Goal: Check status: Check status

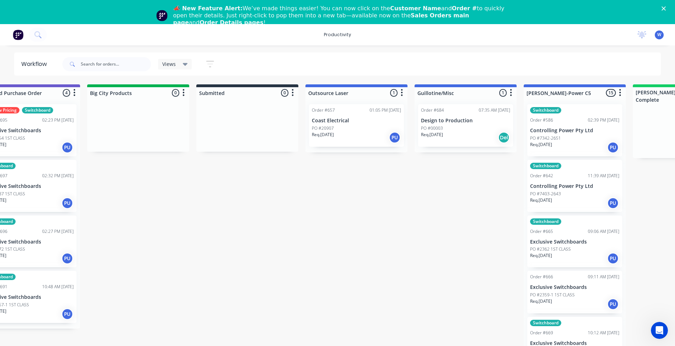
drag, startPoint x: 359, startPoint y: 214, endPoint x: 414, endPoint y: 214, distance: 54.9
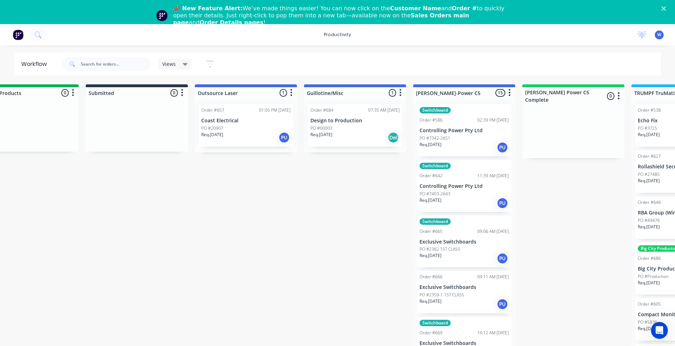
drag, startPoint x: 294, startPoint y: 233, endPoint x: 322, endPoint y: 224, distance: 29.9
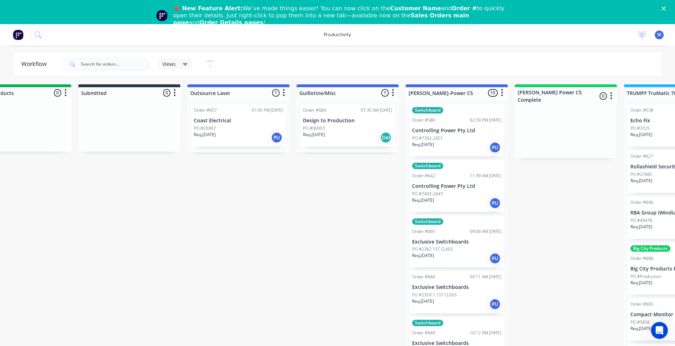
click at [226, 121] on p "Coast Electrical" at bounding box center [238, 121] width 89 height 6
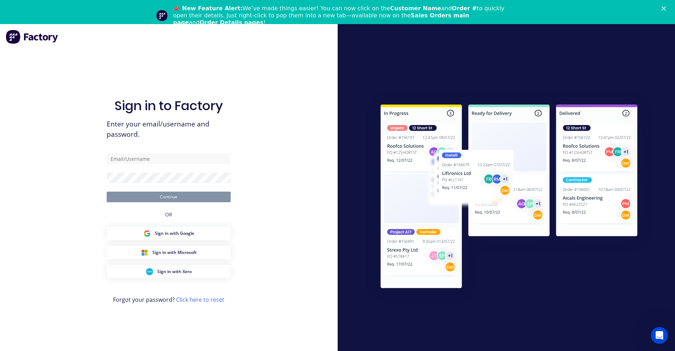
drag, startPoint x: 236, startPoint y: 129, endPoint x: 240, endPoint y: 165, distance: 36.3
click at [240, 165] on div "Sign in to Factory Enter your email/username and password. Continue OR Sign in …" at bounding box center [168, 199] width 337 height 351
drag, startPoint x: 154, startPoint y: 168, endPoint x: 162, endPoint y: 168, distance: 8.1
click at [155, 168] on form "Continue" at bounding box center [169, 177] width 124 height 49
click at [174, 156] on input "text" at bounding box center [169, 158] width 124 height 11
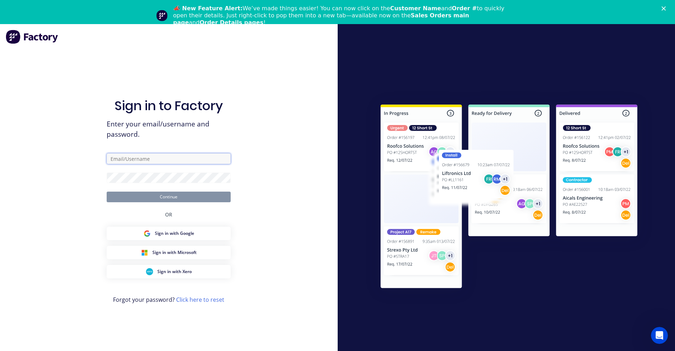
type input "[EMAIL_ADDRESS][DOMAIN_NAME]"
click at [107, 192] on button "Continue" at bounding box center [169, 197] width 124 height 11
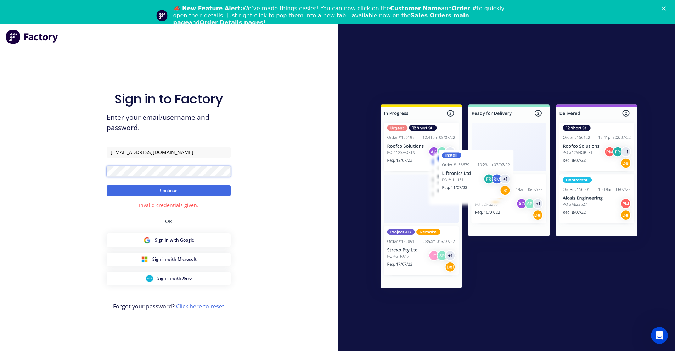
click at [0, 152] on div "Sign in to Factory Enter your email/username and password. [EMAIL_ADDRESS][DOMA…" at bounding box center [168, 199] width 337 height 351
